Goal: Transaction & Acquisition: Download file/media

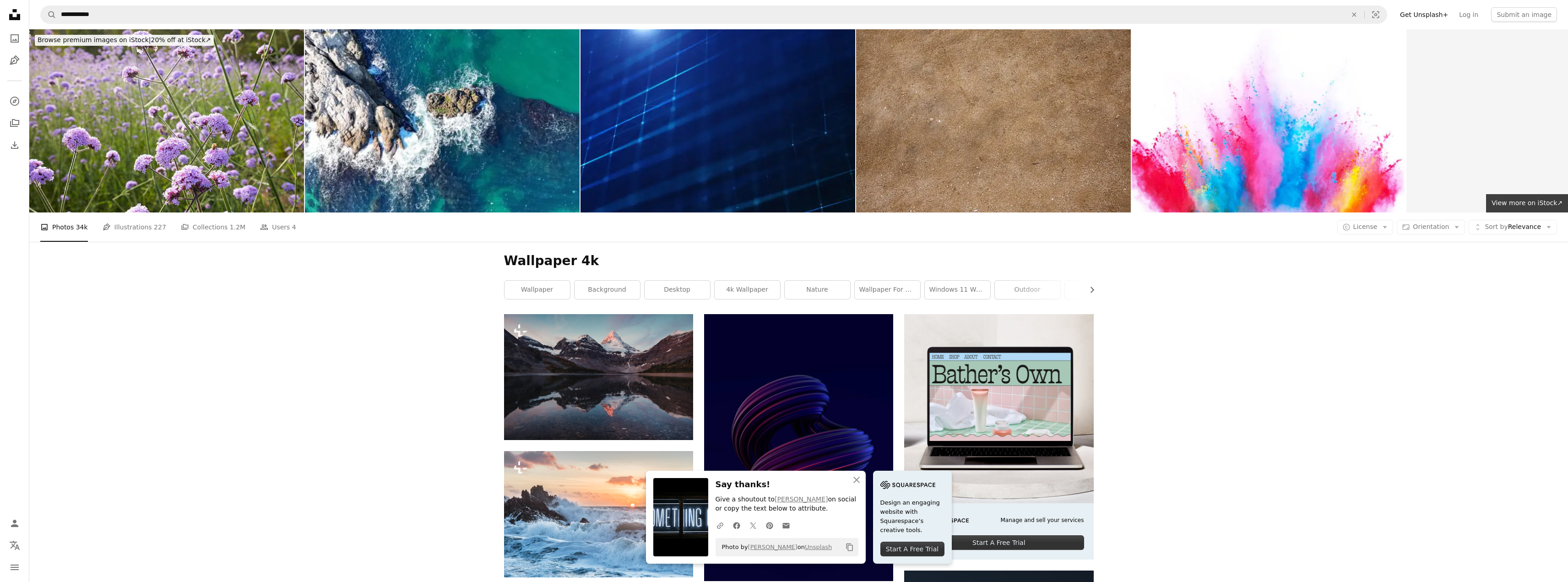
scroll to position [687, 0]
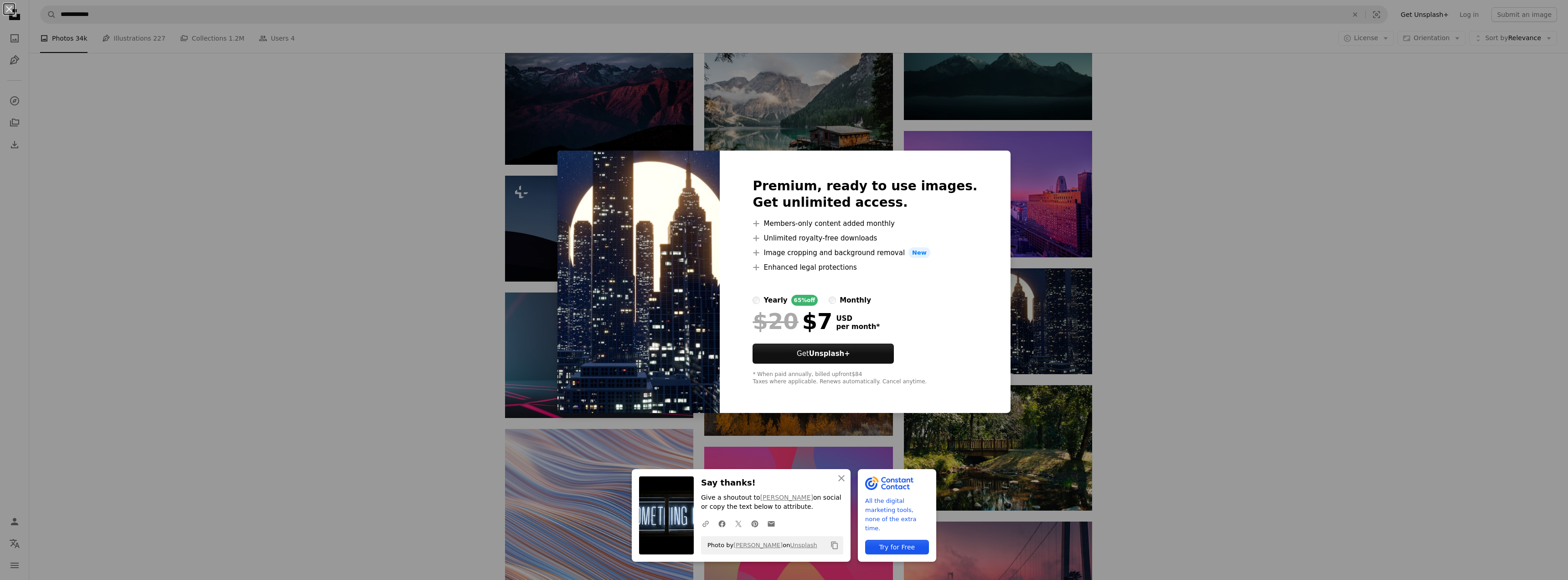
click at [1195, 180] on div "An X shape An X shape Close Say thanks! Give a shoutout to [PERSON_NAME] on soc…" at bounding box center [784, 290] width 1568 height 580
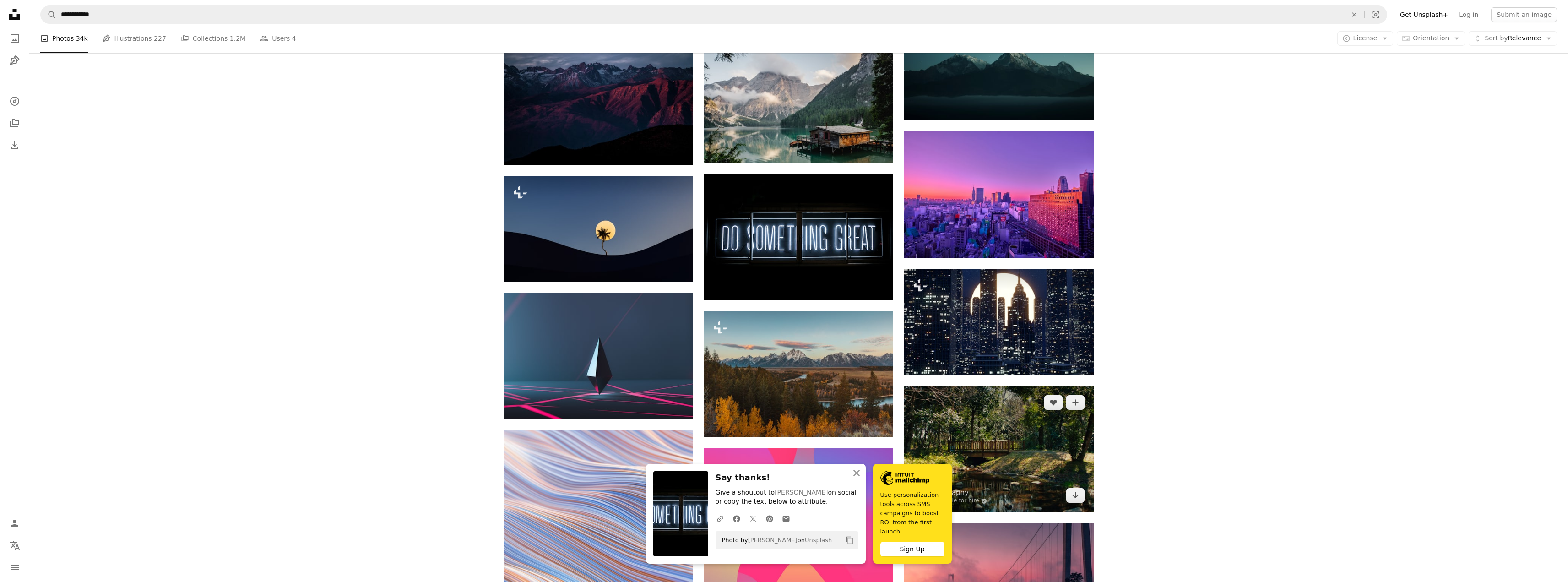
scroll to position [763, 0]
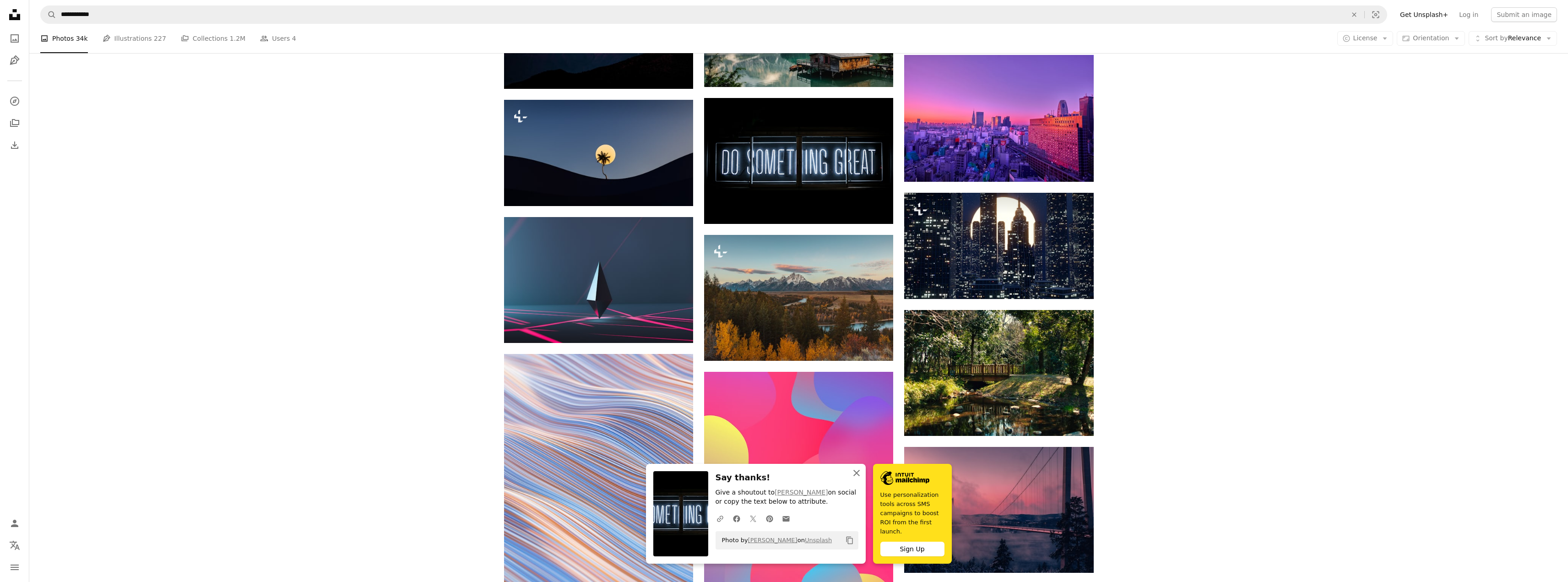
click at [858, 476] on icon "button" at bounding box center [856, 472] width 6 height 6
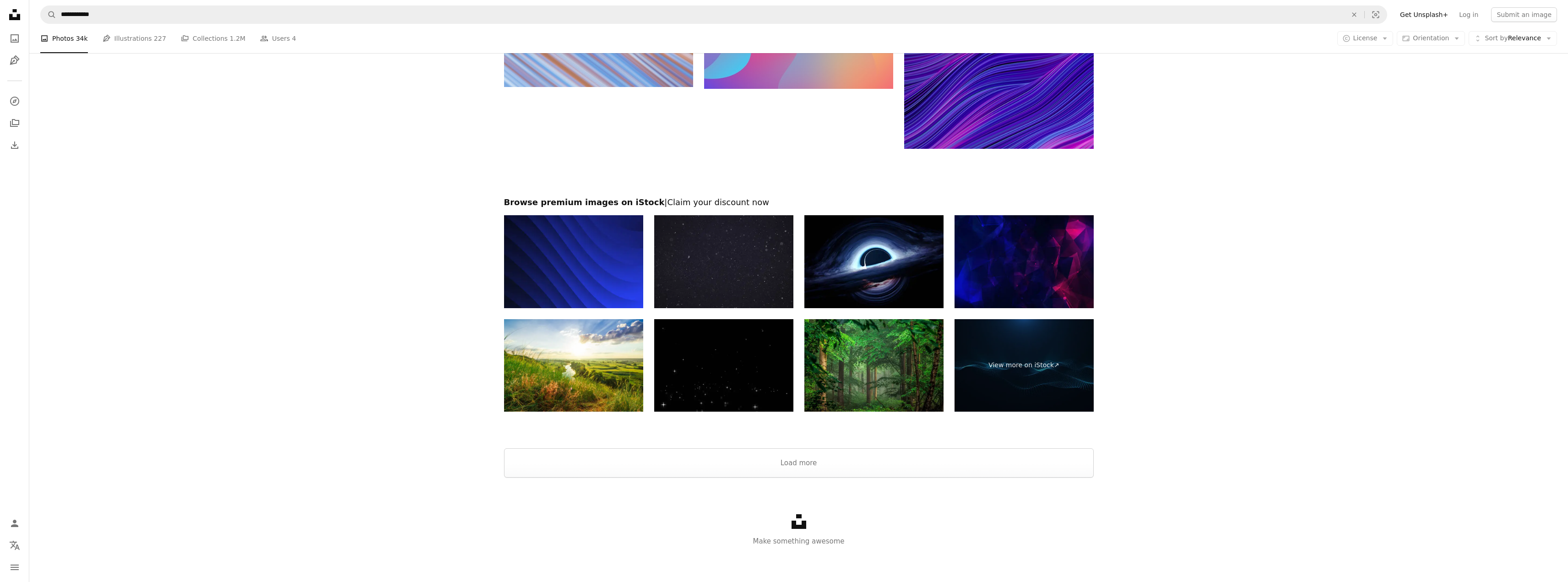
scroll to position [1322, 0]
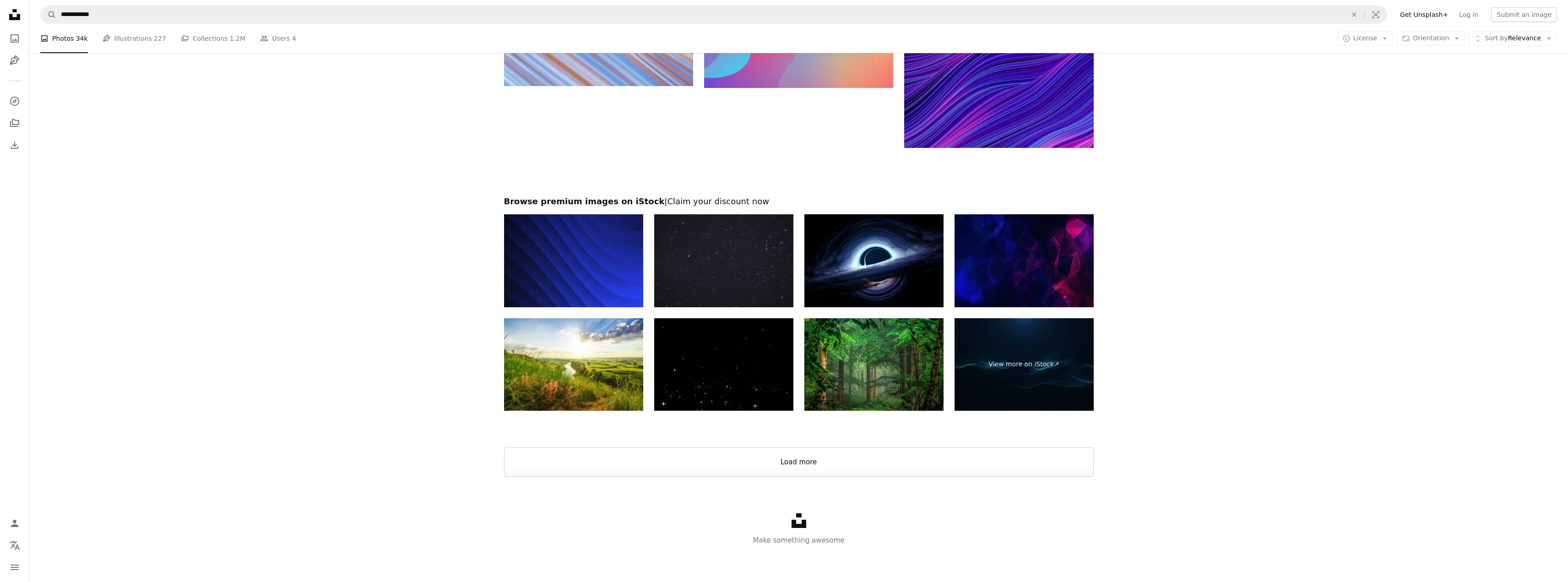
drag, startPoint x: 840, startPoint y: 458, endPoint x: 851, endPoint y: 348, distance: 110.5
click at [840, 458] on button "Load more" at bounding box center [799, 462] width 589 height 29
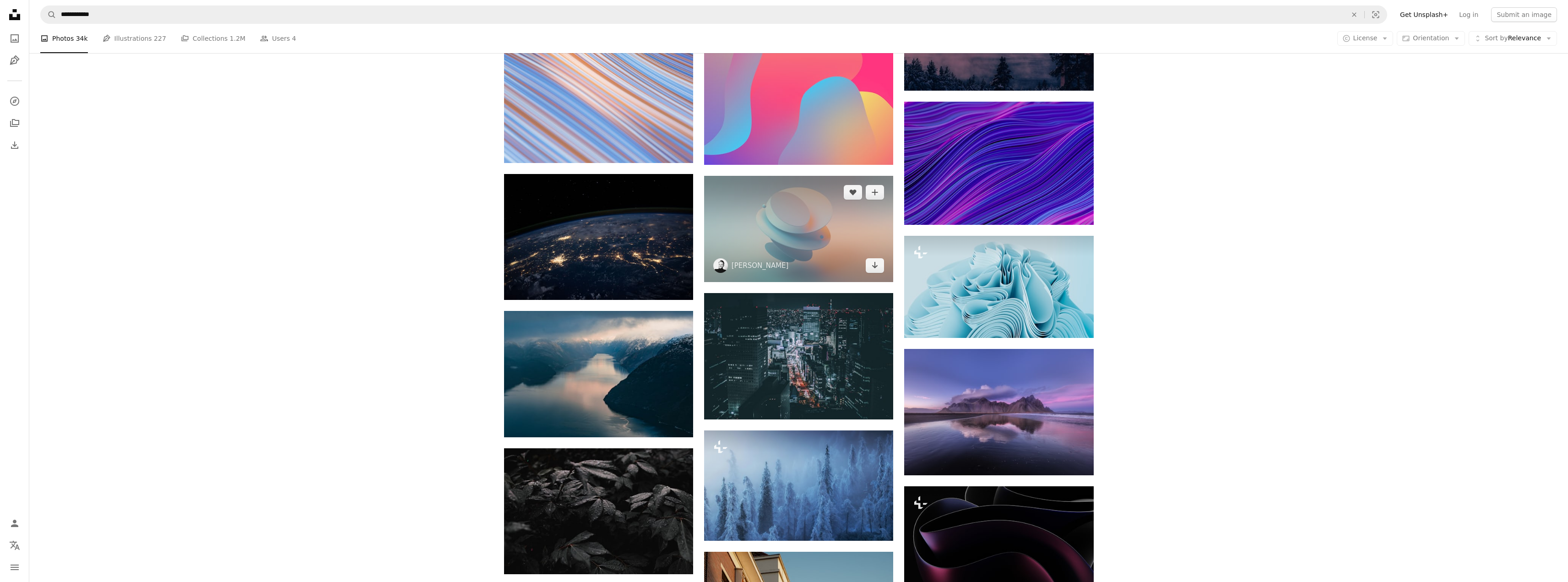
scroll to position [1245, 0]
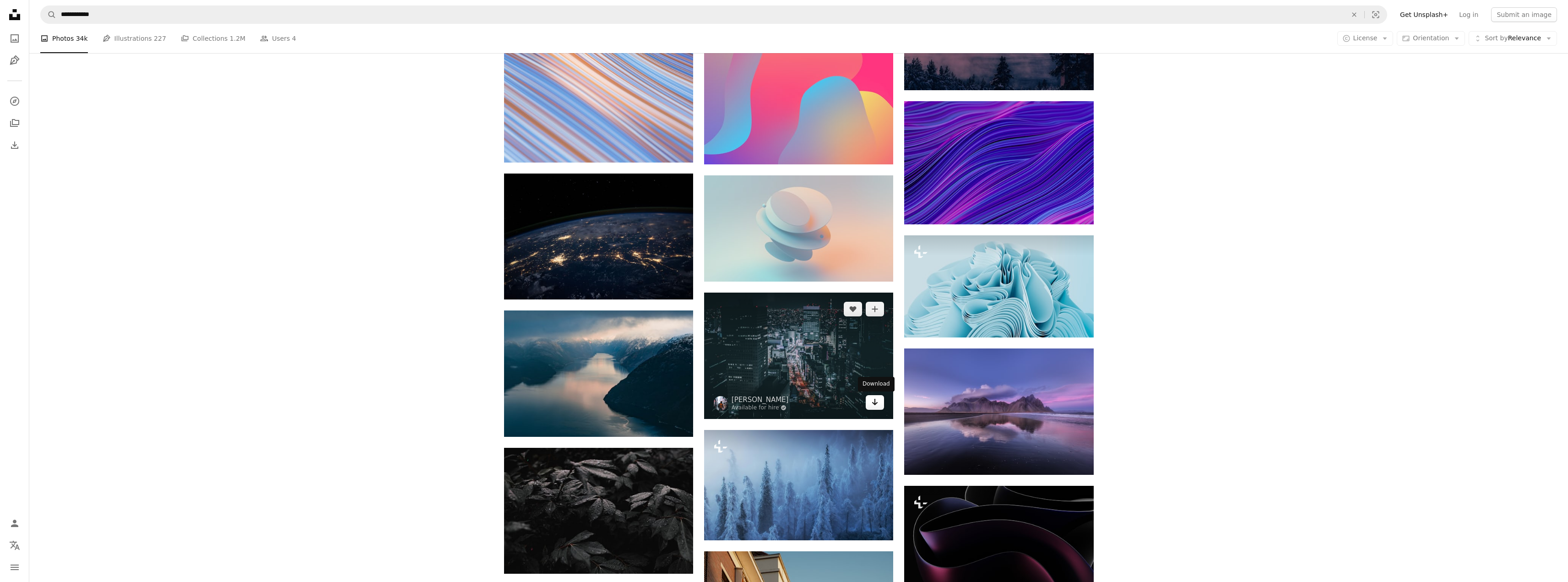
click at [876, 402] on icon "Arrow pointing down" at bounding box center [875, 401] width 7 height 11
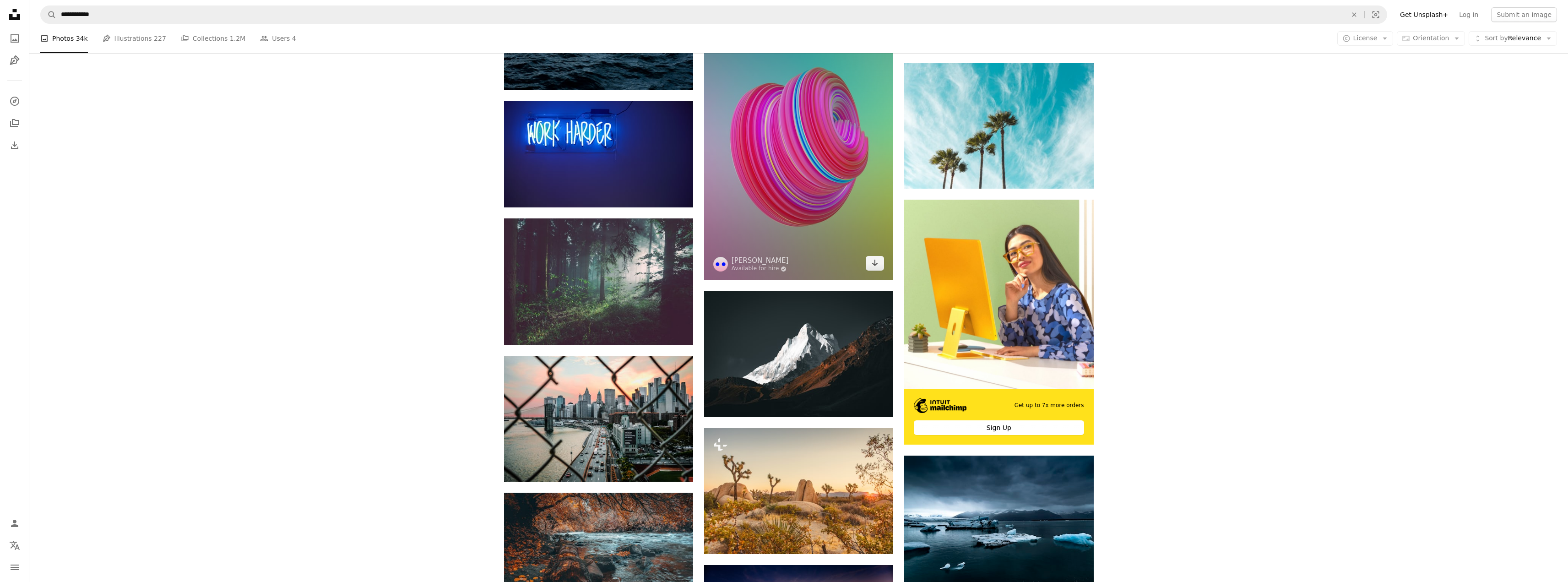
scroll to position [2847, 0]
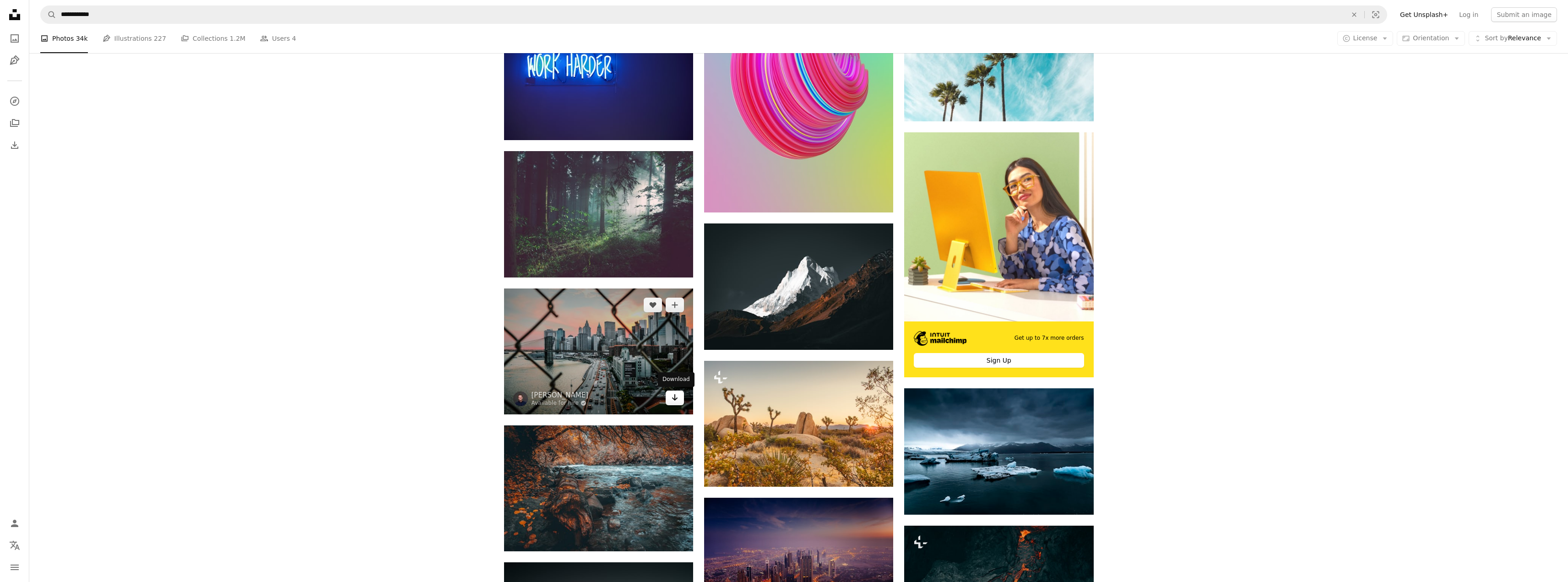
click at [677, 400] on icon "Arrow pointing down" at bounding box center [675, 397] width 7 height 11
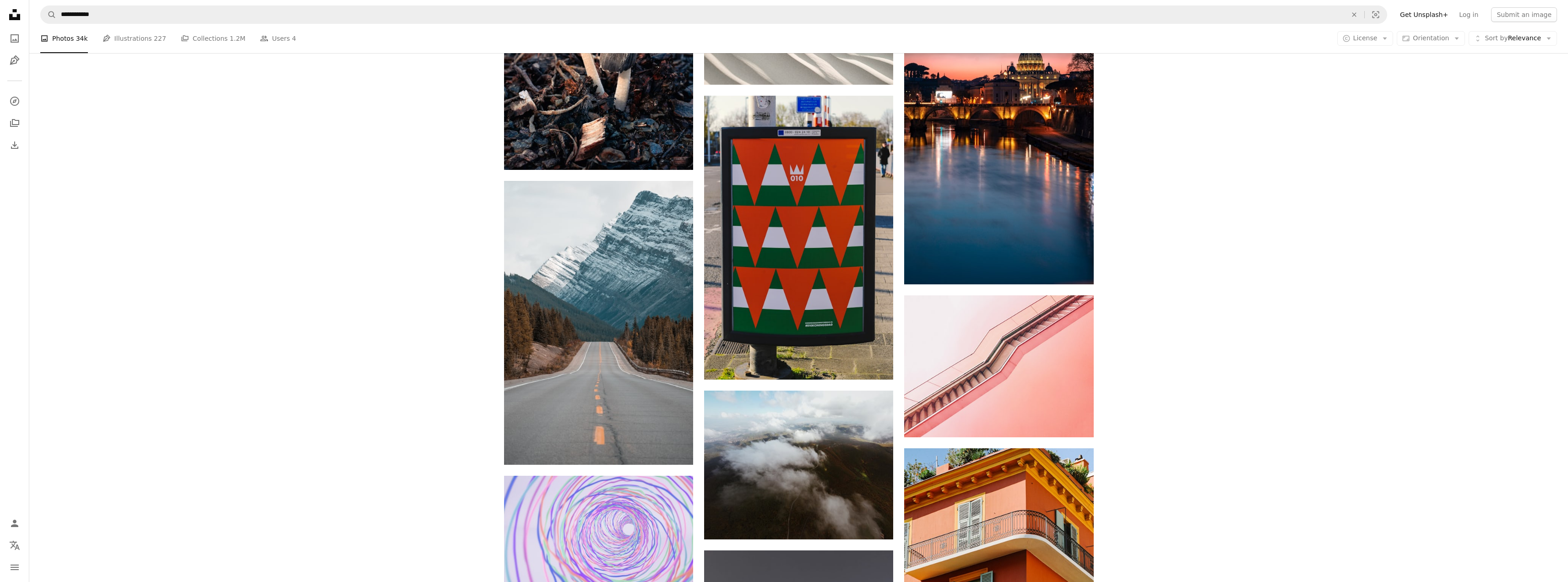
scroll to position [69311, 0]
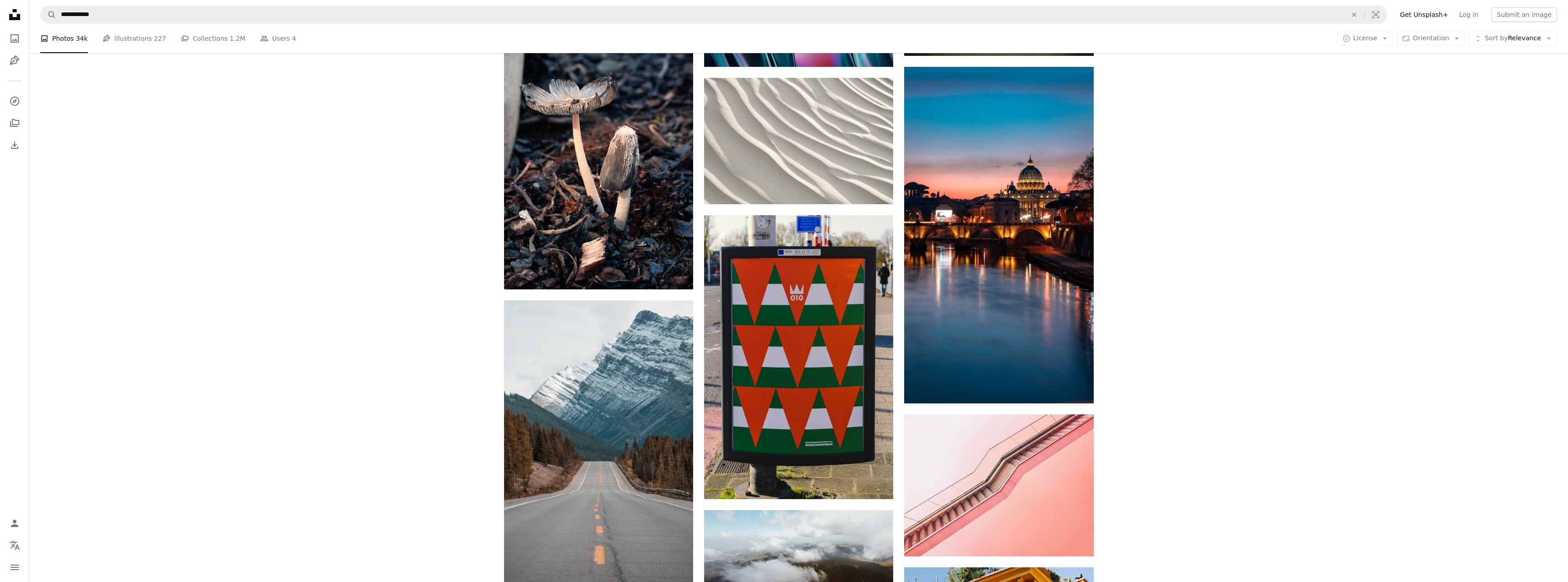
drag, startPoint x: 1521, startPoint y: 0, endPoint x: 1200, endPoint y: 74, distance: 329.4
drag, startPoint x: 437, startPoint y: 0, endPoint x: 178, endPoint y: 176, distance: 313.1
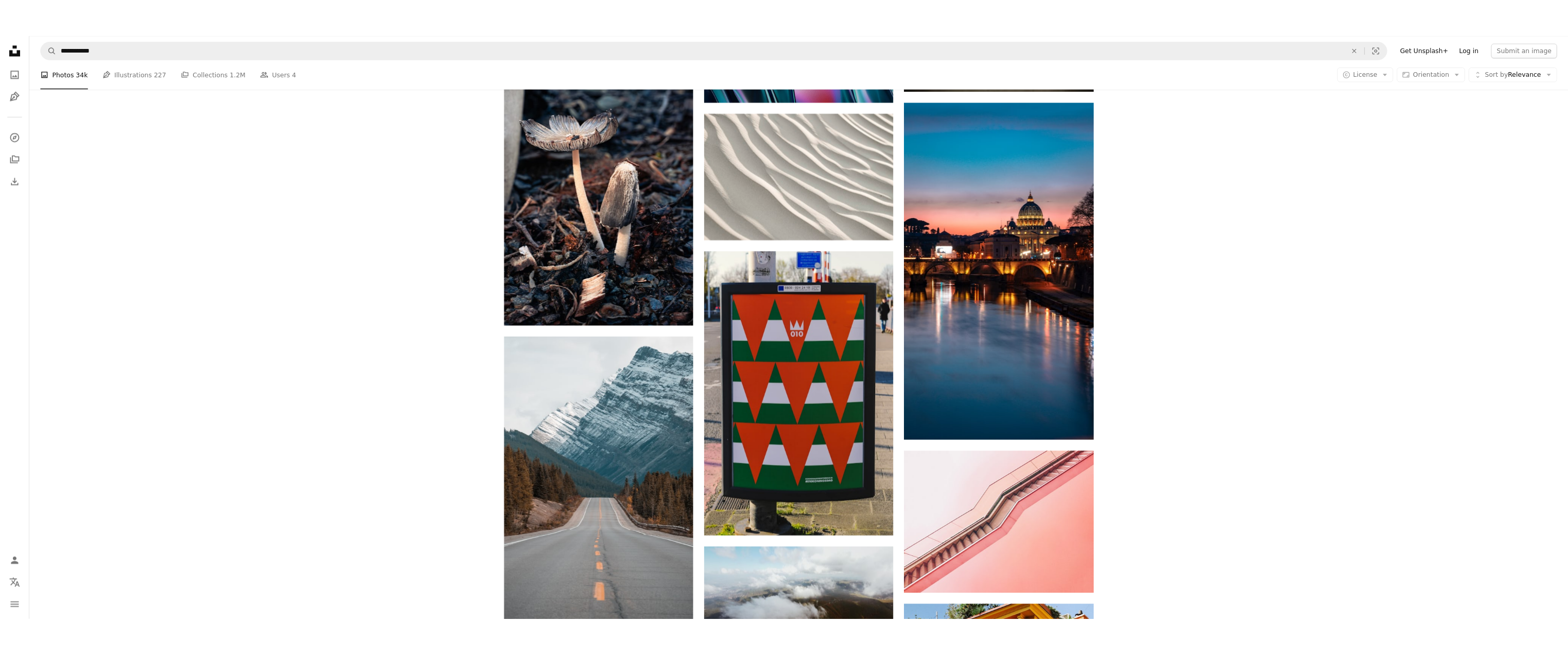
scroll to position [78003, 0]
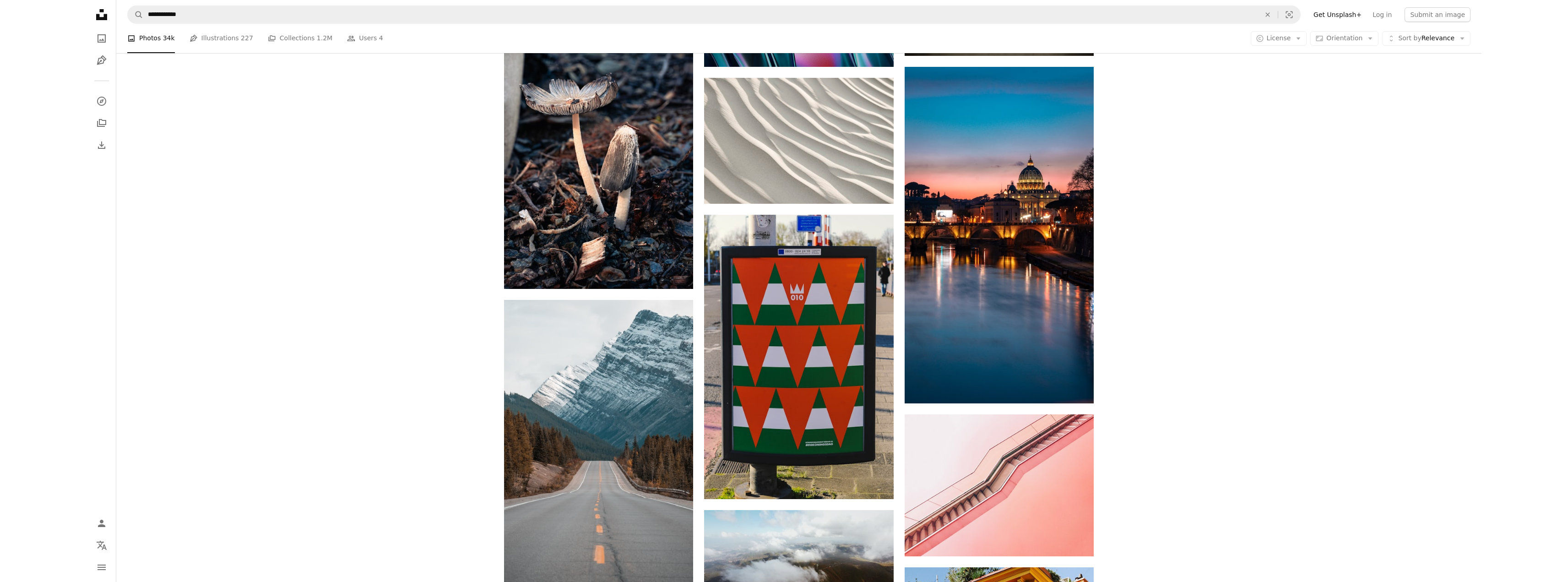
scroll to position [69311, 0]
drag, startPoint x: 1389, startPoint y: 0, endPoint x: 1534, endPoint y: 24, distance: 147.0
